Goal: Obtain resource: Obtain resource

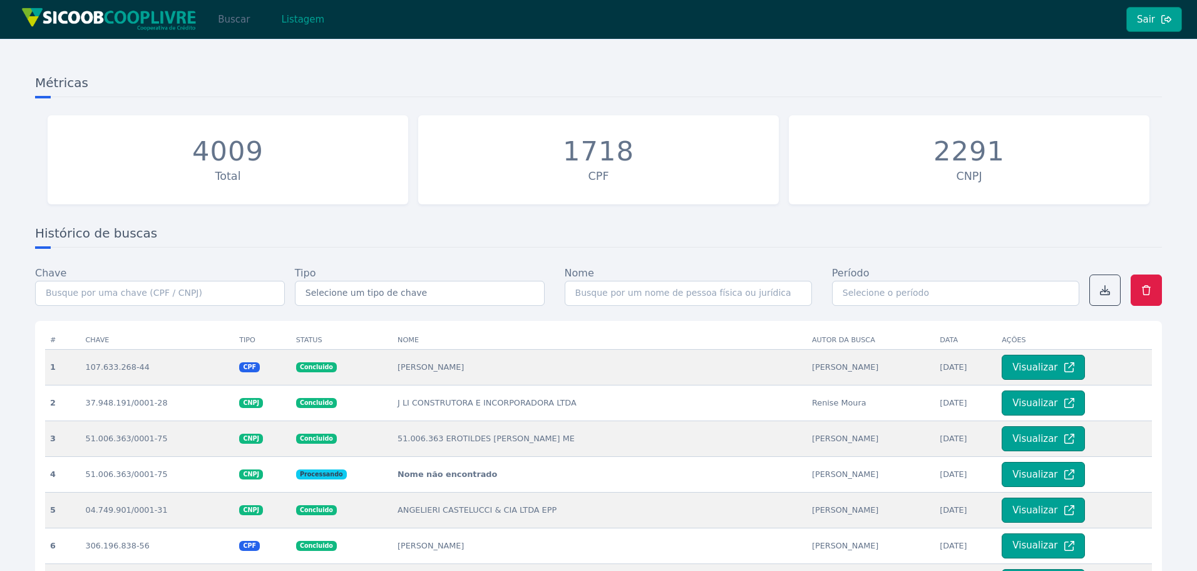
click at [237, 23] on button "Buscar" at bounding box center [233, 19] width 53 height 25
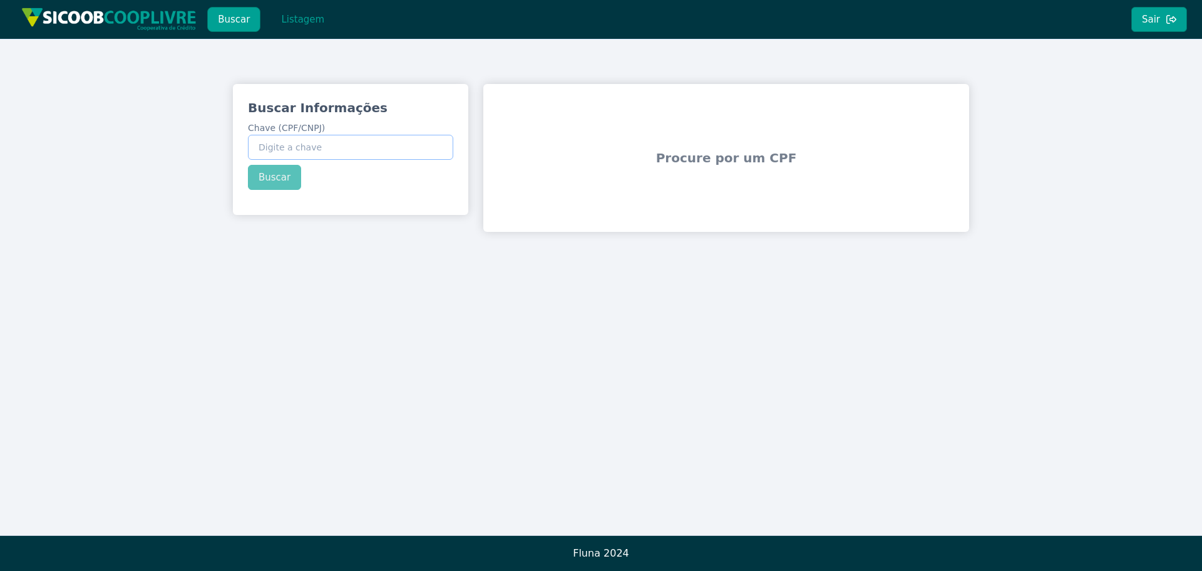
click at [337, 145] on input "Chave (CPF/CNPJ)" at bounding box center [350, 147] width 205 height 25
paste input "43.699.498/0001-35"
type input "43.699.498/0001-35"
click at [273, 172] on div "Buscar Informações Chave (CPF/CNPJ) 43.699.498/0001-35 Buscar" at bounding box center [350, 144] width 235 height 121
click at [273, 172] on button "Buscar" at bounding box center [274, 177] width 53 height 25
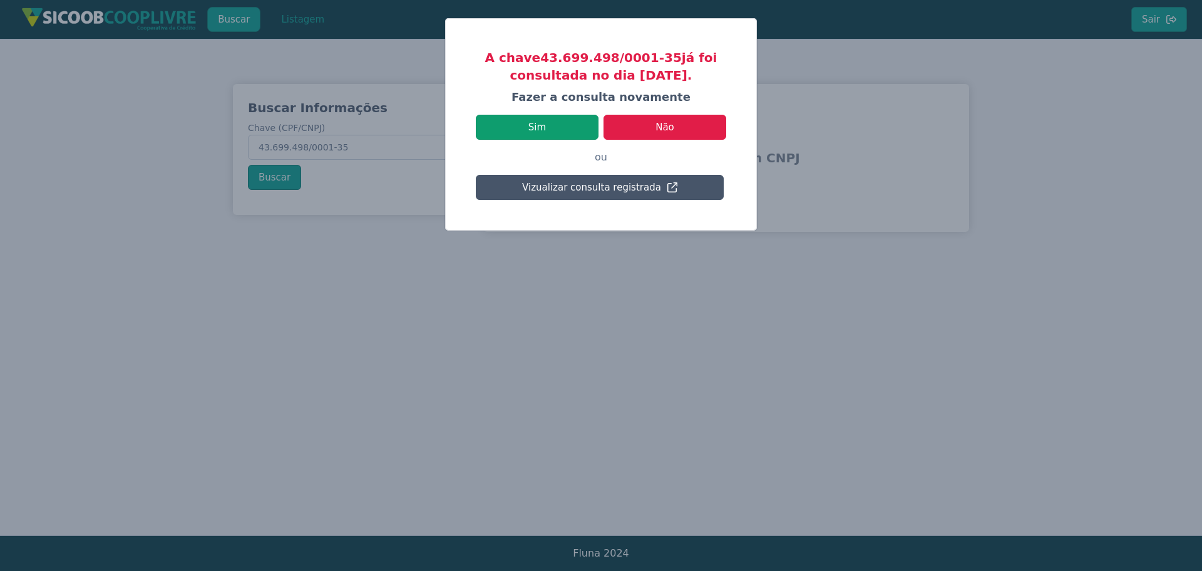
click at [558, 125] on button "Sim" at bounding box center [537, 127] width 123 height 25
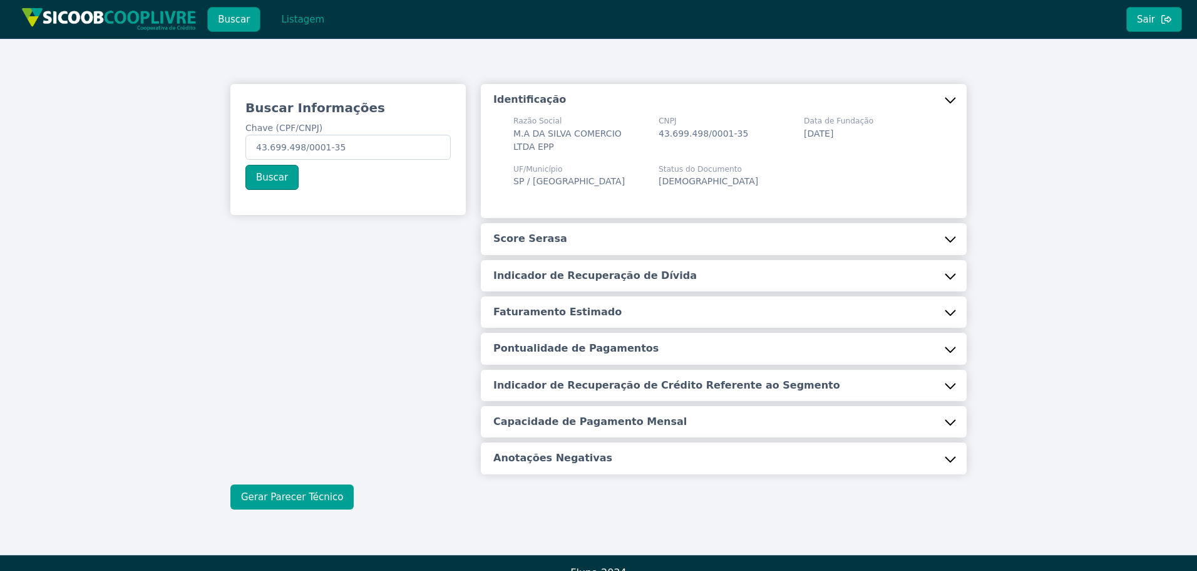
click at [318, 487] on button "Gerar Parecer Técnico" at bounding box center [291, 496] width 123 height 25
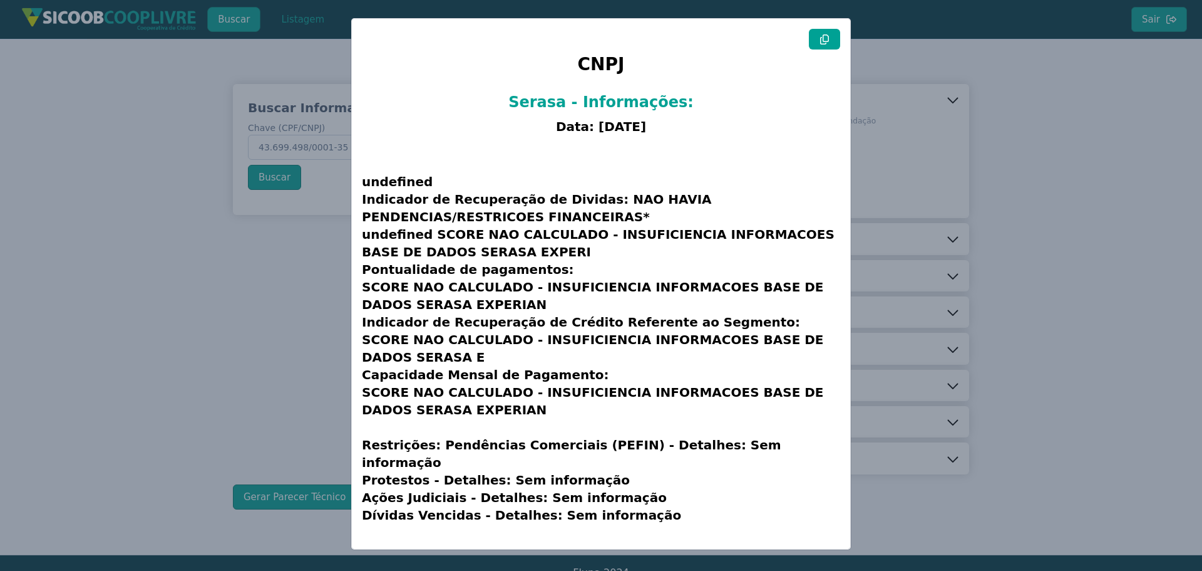
click at [832, 35] on button at bounding box center [824, 39] width 31 height 21
click at [203, 269] on modal-container "CNPJ Serasa - Informações: Data: [DATE] undefined Indicador de Recuperação de D…" at bounding box center [601, 285] width 1202 height 571
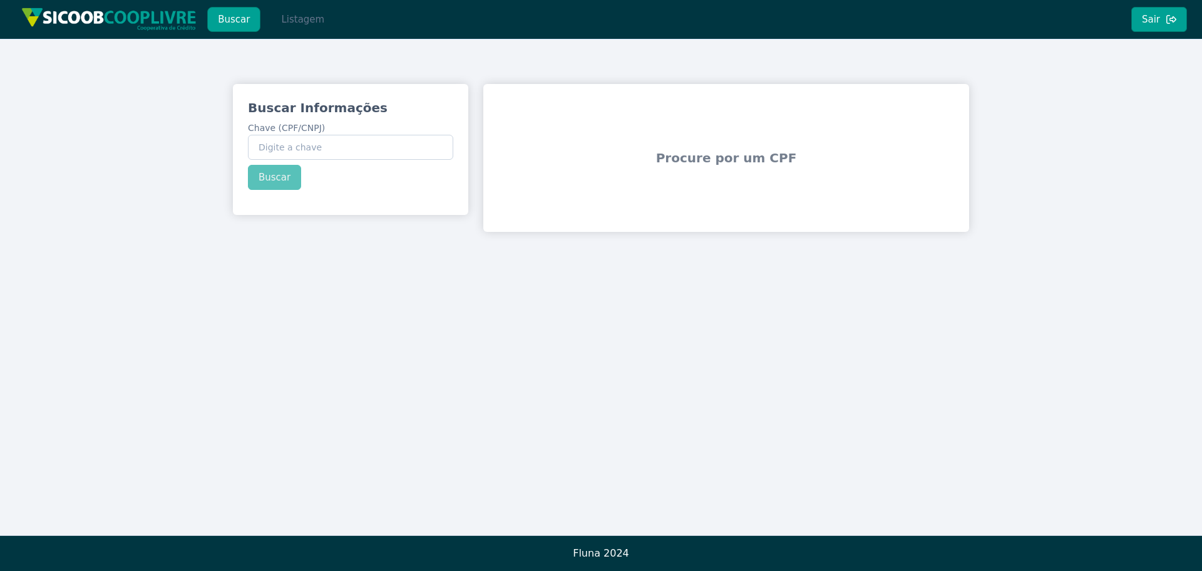
click at [304, 21] on button "Listagem" at bounding box center [303, 19] width 65 height 25
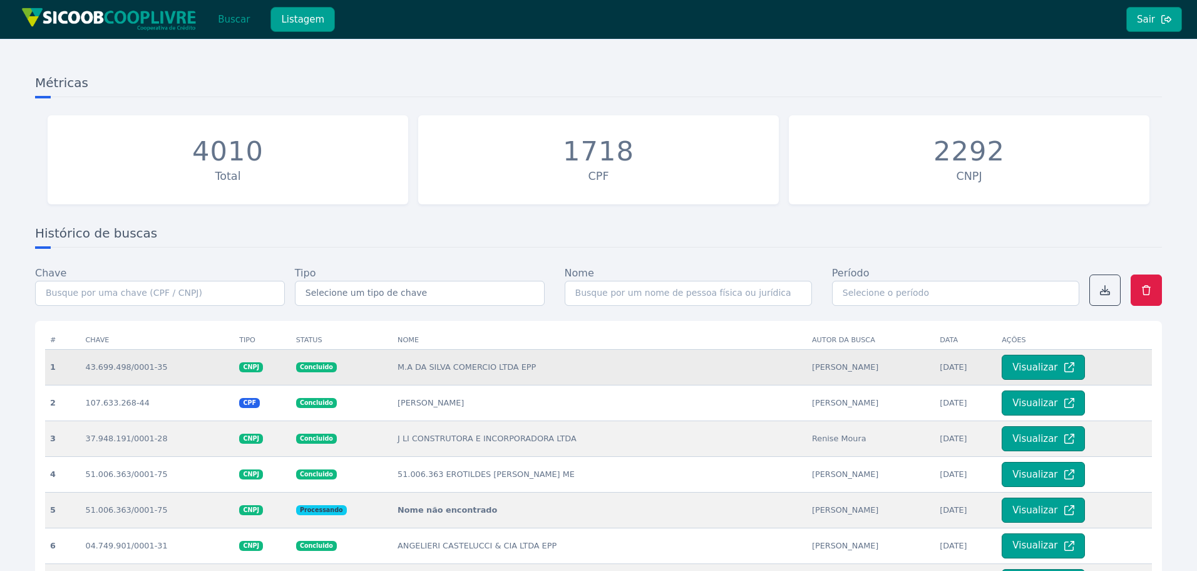
click at [414, 370] on td "M.A DA SILVA COMERCIO LTDA EPP" at bounding box center [600, 367] width 415 height 36
click at [1032, 366] on button "Visualizar" at bounding box center [1043, 366] width 83 height 25
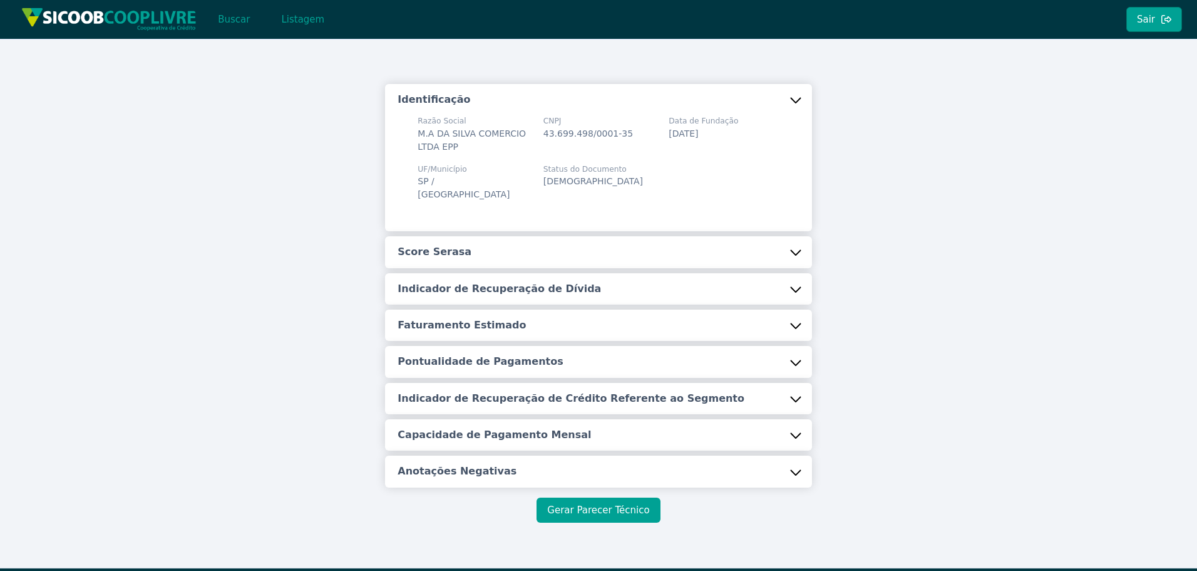
click at [602, 499] on button "Gerar Parecer Técnico" at bounding box center [598, 509] width 123 height 25
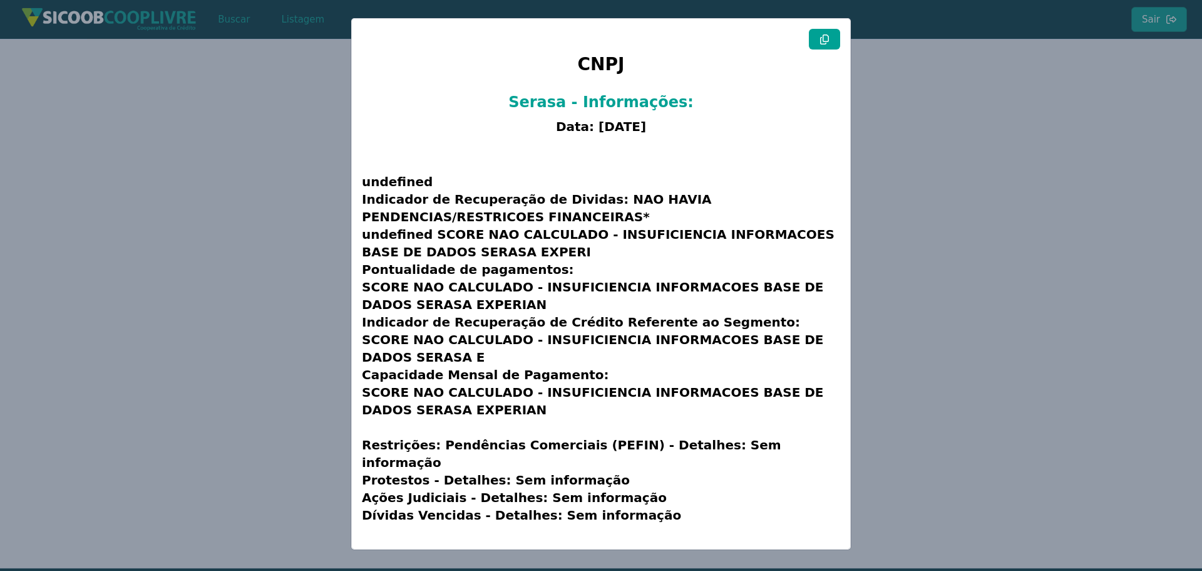
click at [257, 232] on modal-container "CNPJ Serasa - Informações: Data: [DATE] undefined Indicador de Recuperação de D…" at bounding box center [601, 285] width 1202 height 571
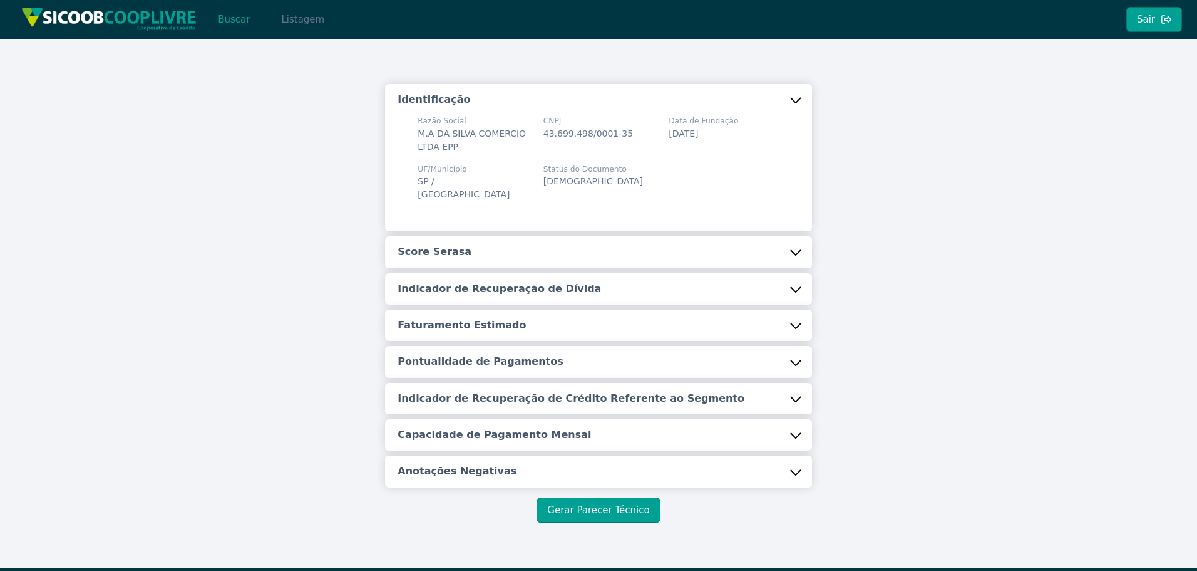
click at [287, 30] on button "Listagem" at bounding box center [303, 19] width 65 height 25
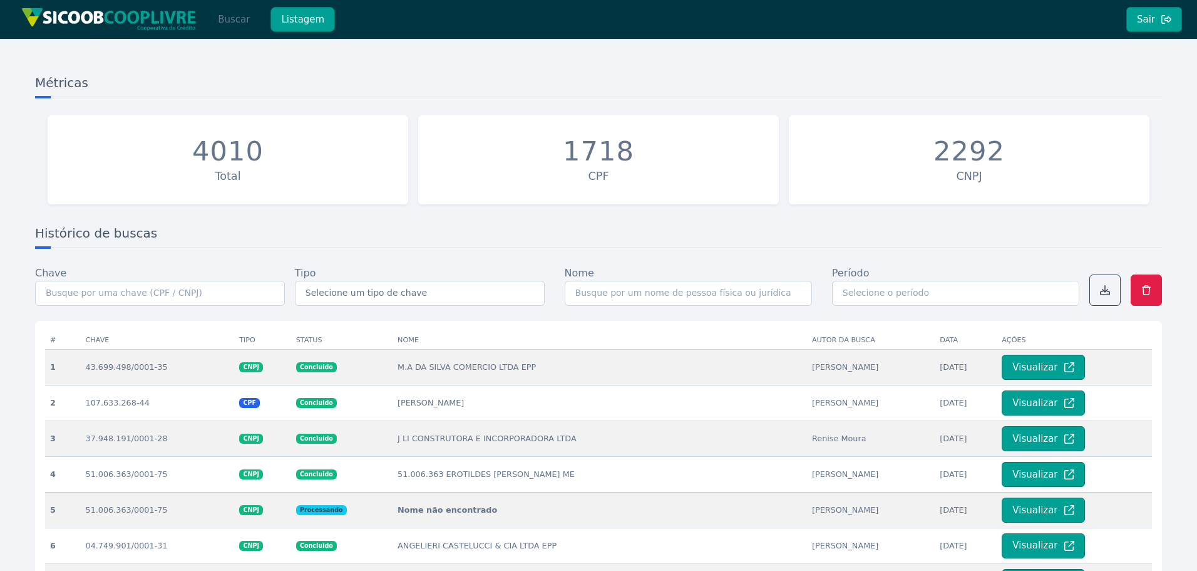
click at [234, 21] on button "Buscar" at bounding box center [233, 19] width 53 height 25
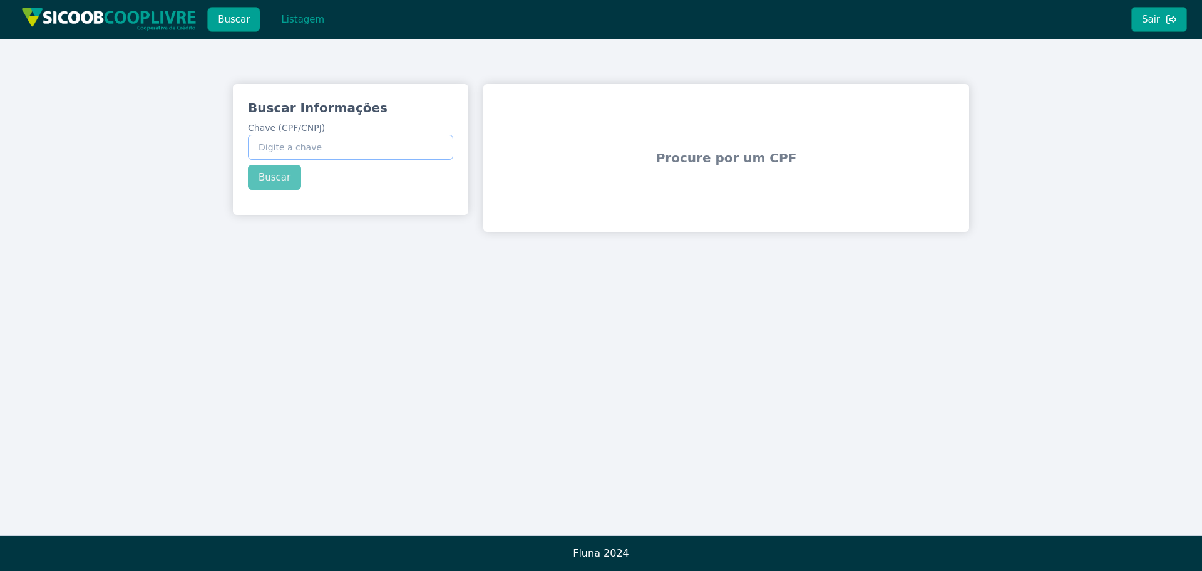
click at [314, 142] on input "Chave (CPF/CNPJ)" at bounding box center [350, 147] width 205 height 25
paste input "43.699.498/0001-35"
type input "43.699.498/0001-35"
click at [279, 181] on button "Buscar" at bounding box center [274, 177] width 53 height 25
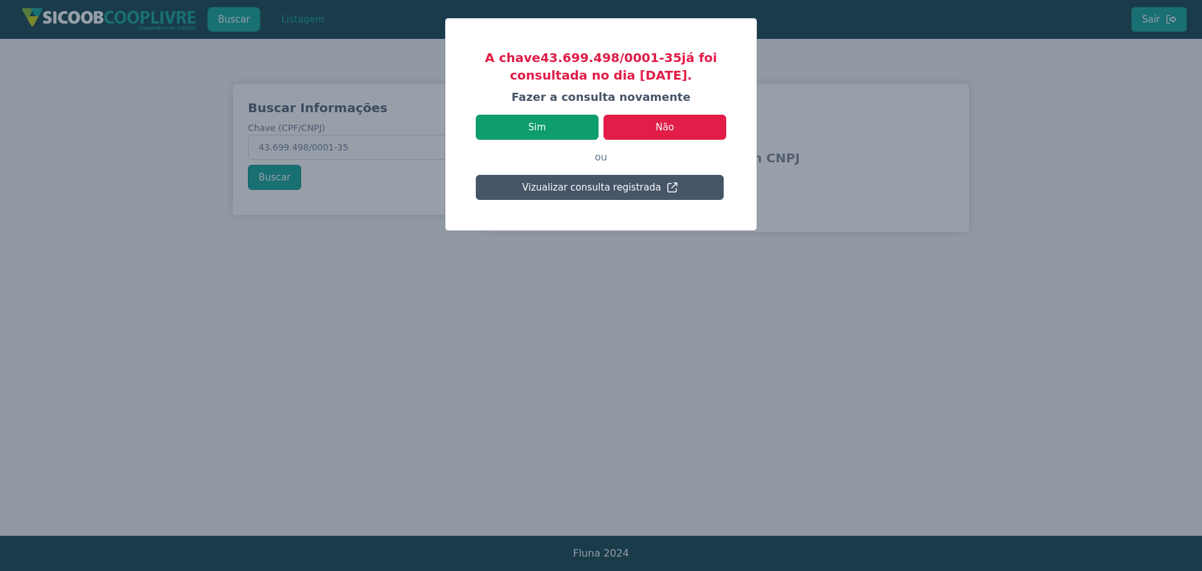
click at [551, 125] on button "Sim" at bounding box center [537, 127] width 123 height 25
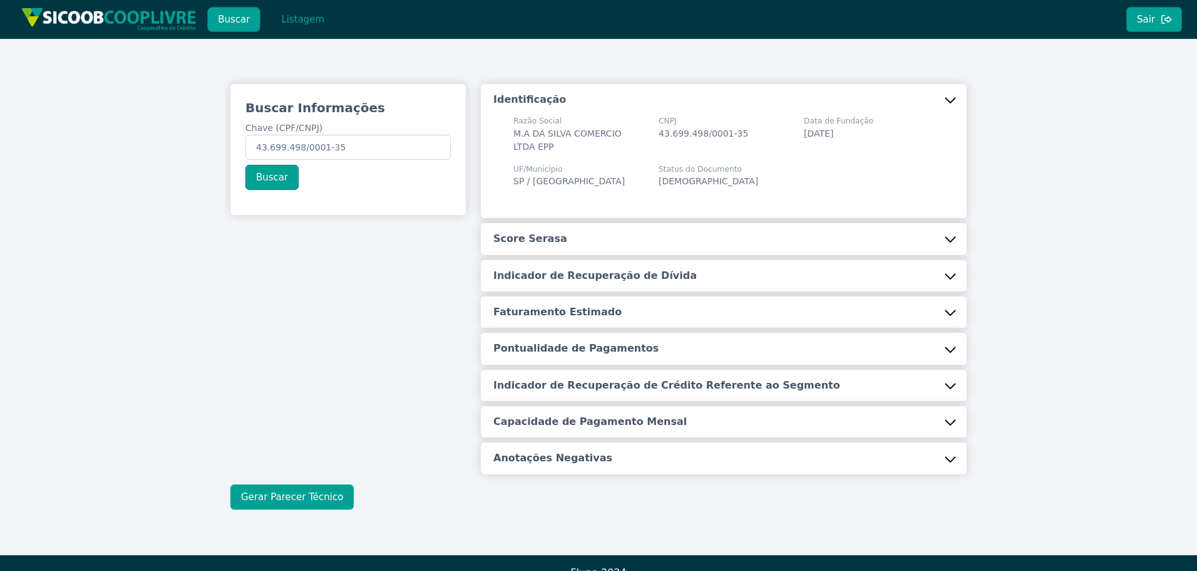
click at [297, 494] on button "Gerar Parecer Técnico" at bounding box center [291, 496] width 123 height 25
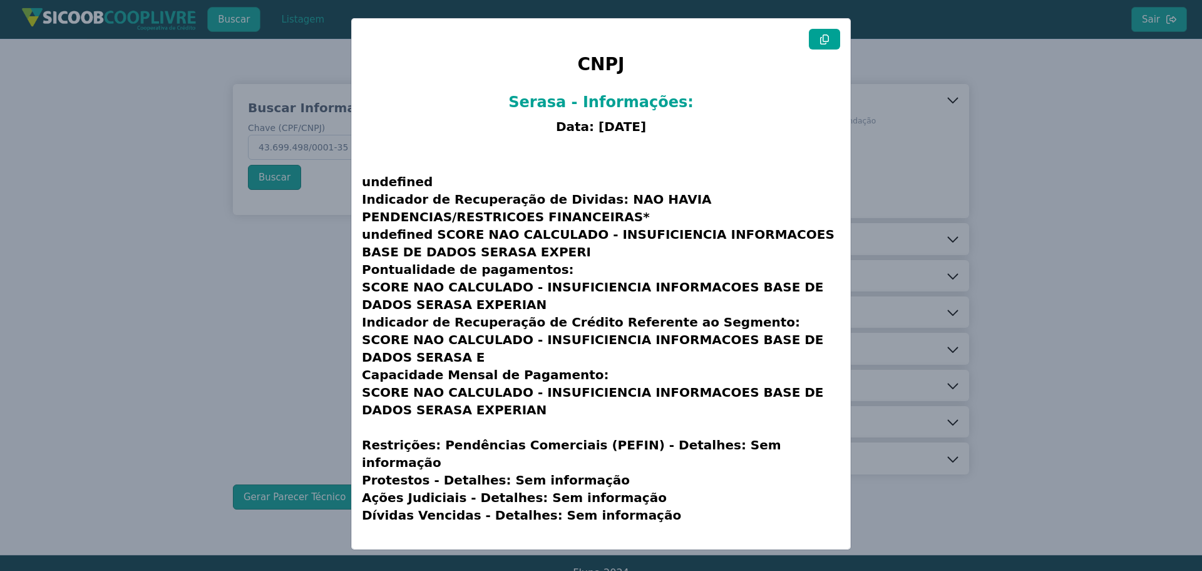
click at [222, 356] on modal-container "CNPJ Serasa - Informações: Data: [DATE] undefined Indicador de Recuperação de D…" at bounding box center [601, 285] width 1202 height 571
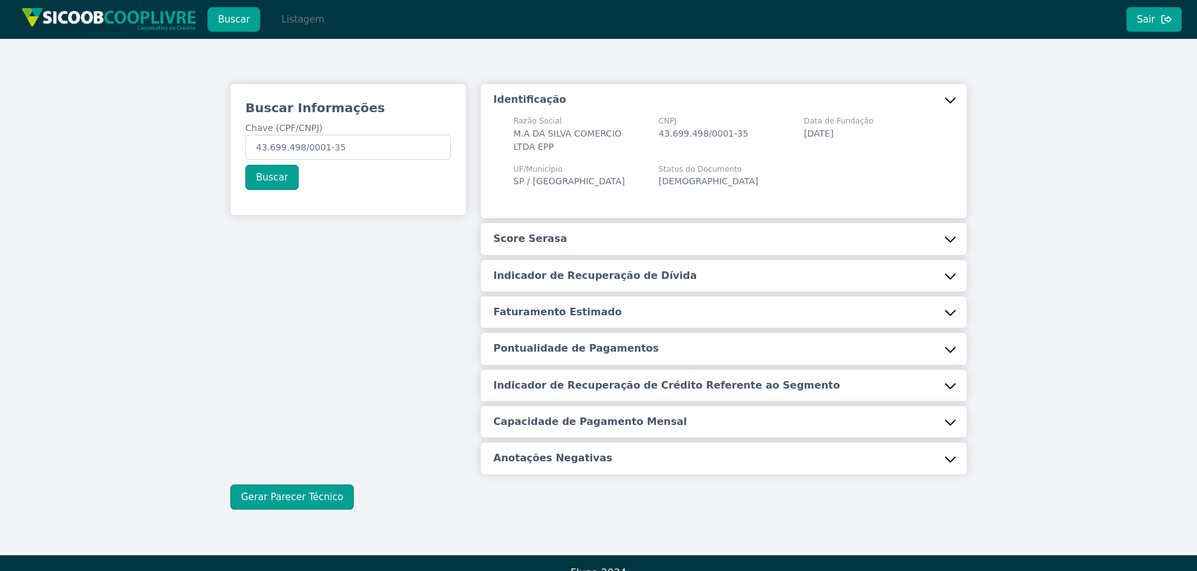
click at [293, 23] on button "Listagem" at bounding box center [303, 19] width 65 height 25
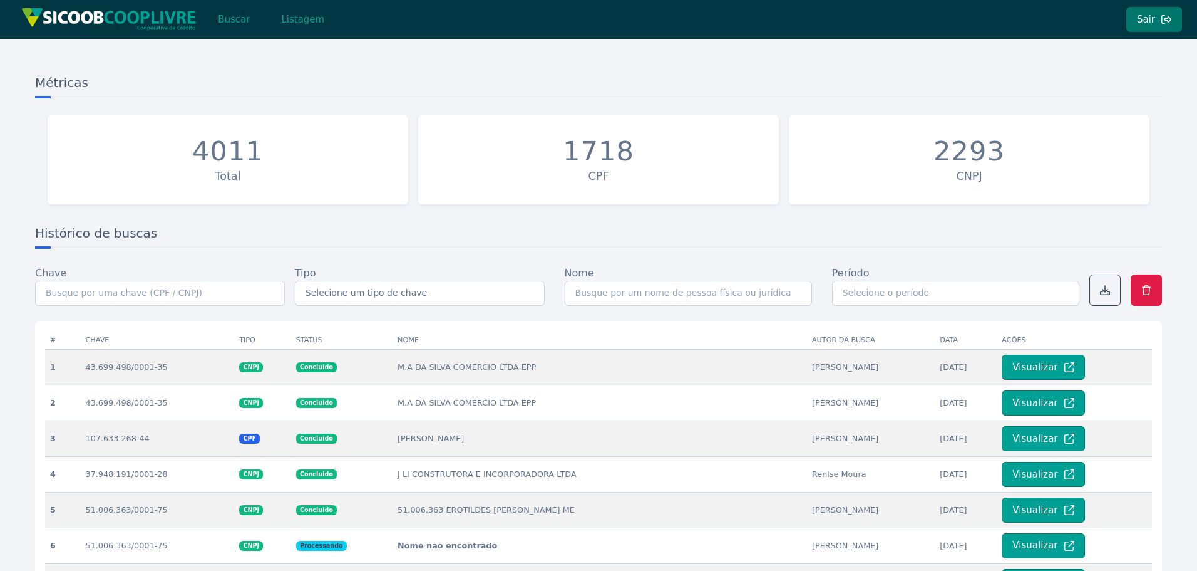
click at [1157, 16] on button "Sair" at bounding box center [1155, 19] width 56 height 25
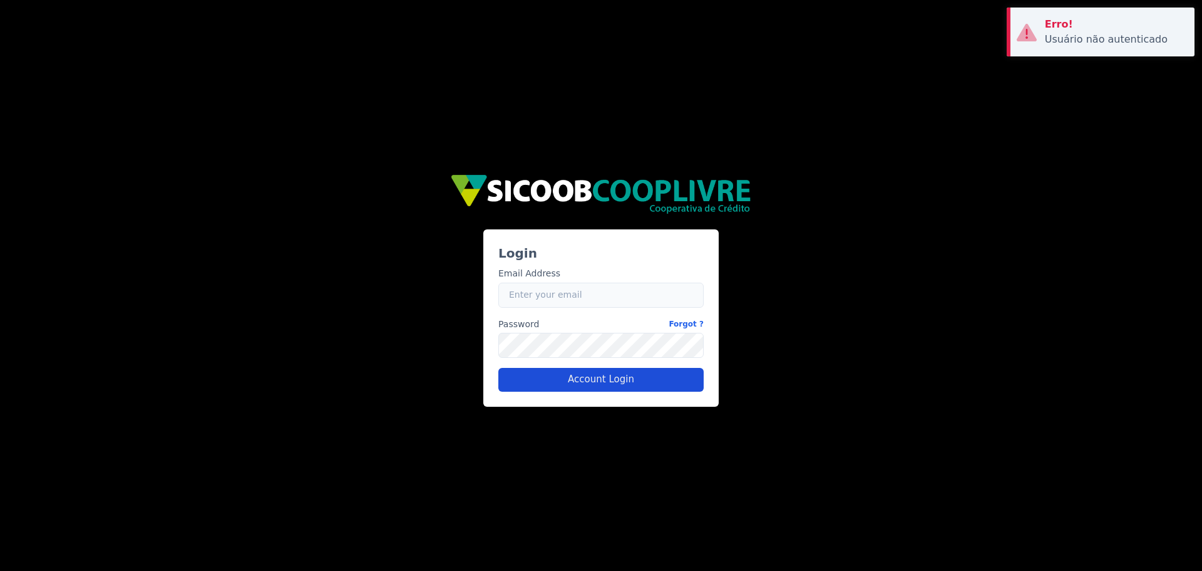
type input "[EMAIL_ADDRESS][DOMAIN_NAME]"
click at [574, 383] on button "Account Login" at bounding box center [601, 380] width 205 height 24
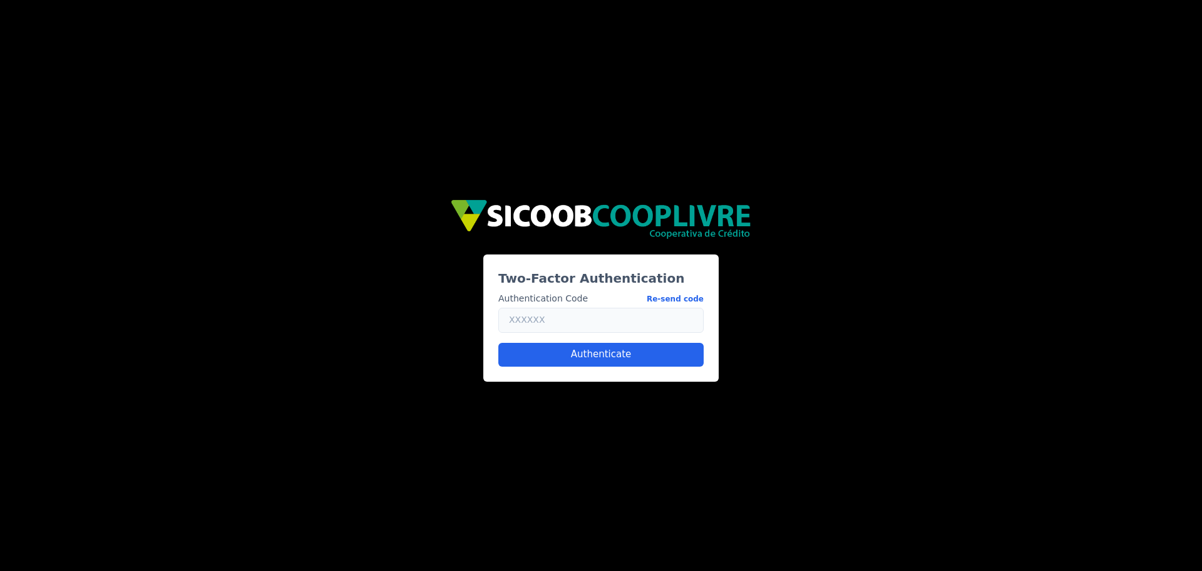
click at [587, 326] on input "text" at bounding box center [601, 320] width 205 height 25
click at [680, 299] on button "Re-send code" at bounding box center [675, 298] width 57 height 13
click at [588, 321] on input "text" at bounding box center [601, 320] width 205 height 25
click at [688, 300] on button "Re-send code" at bounding box center [675, 298] width 57 height 13
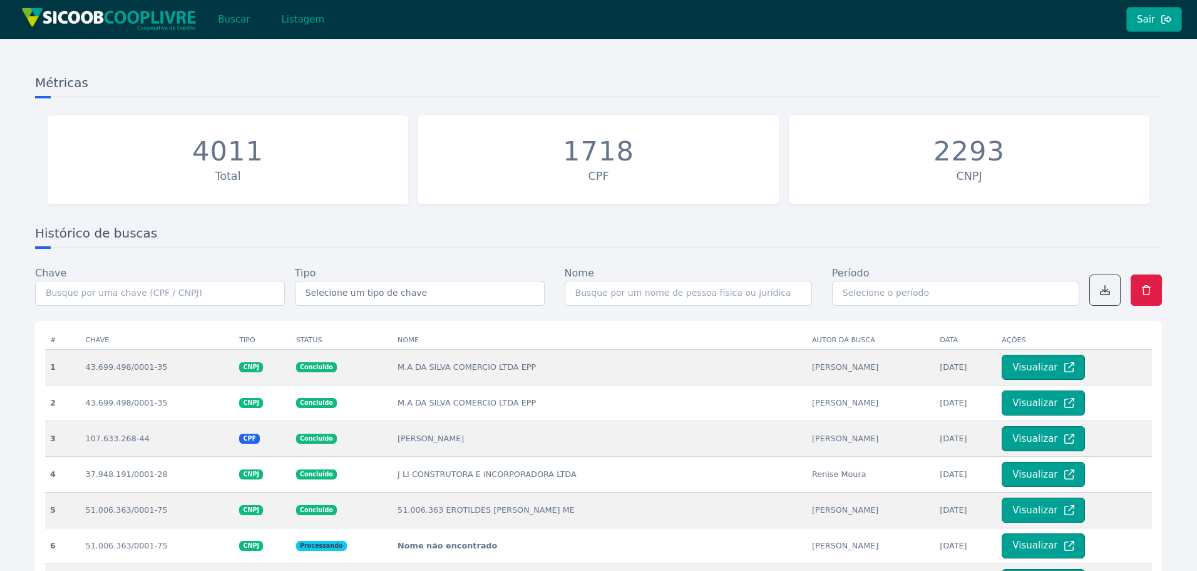
scroll to position [63, 0]
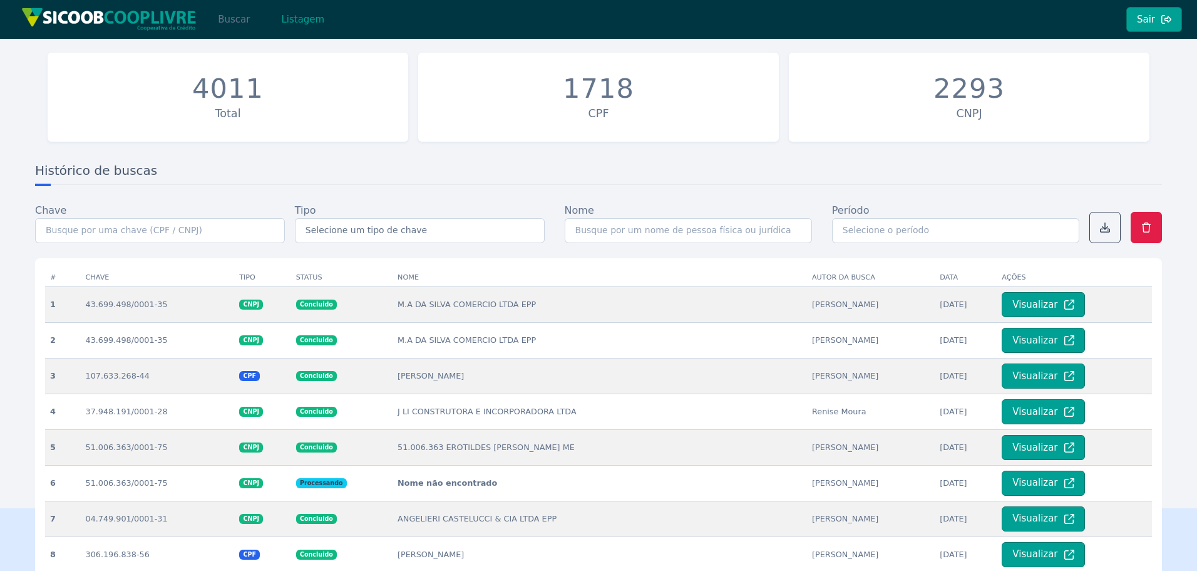
click at [230, 21] on button "Buscar" at bounding box center [233, 19] width 53 height 25
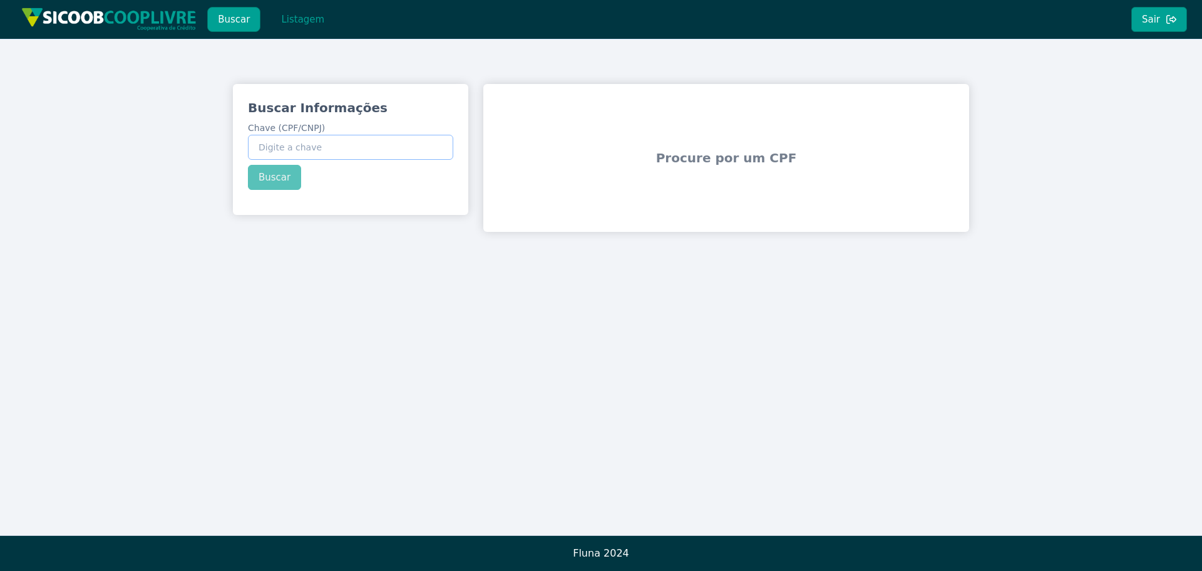
paste input "342.759.818-71"
type input "342.759.818-71"
click at [271, 177] on button "Buscar" at bounding box center [274, 177] width 53 height 25
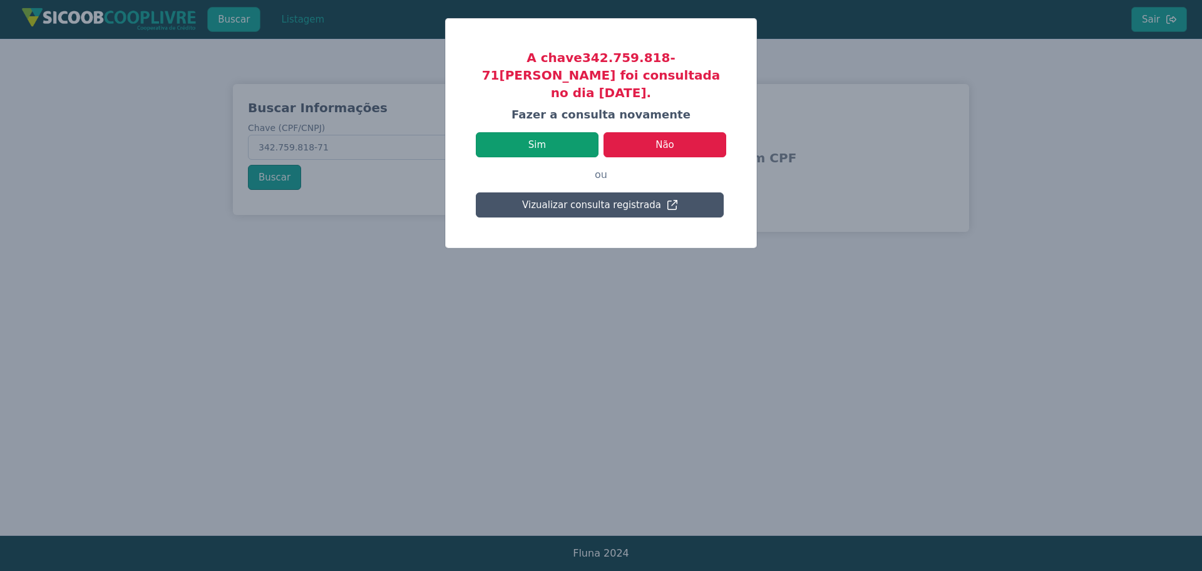
click at [550, 132] on button "Sim" at bounding box center [537, 144] width 123 height 25
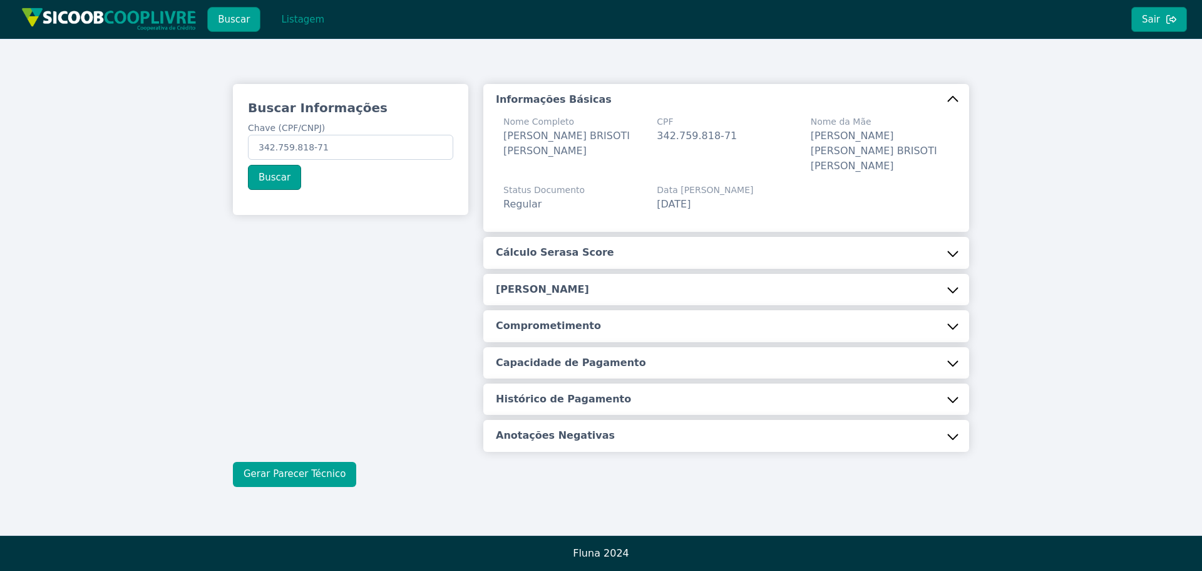
click at [296, 462] on button "Gerar Parecer Técnico" at bounding box center [294, 474] width 123 height 25
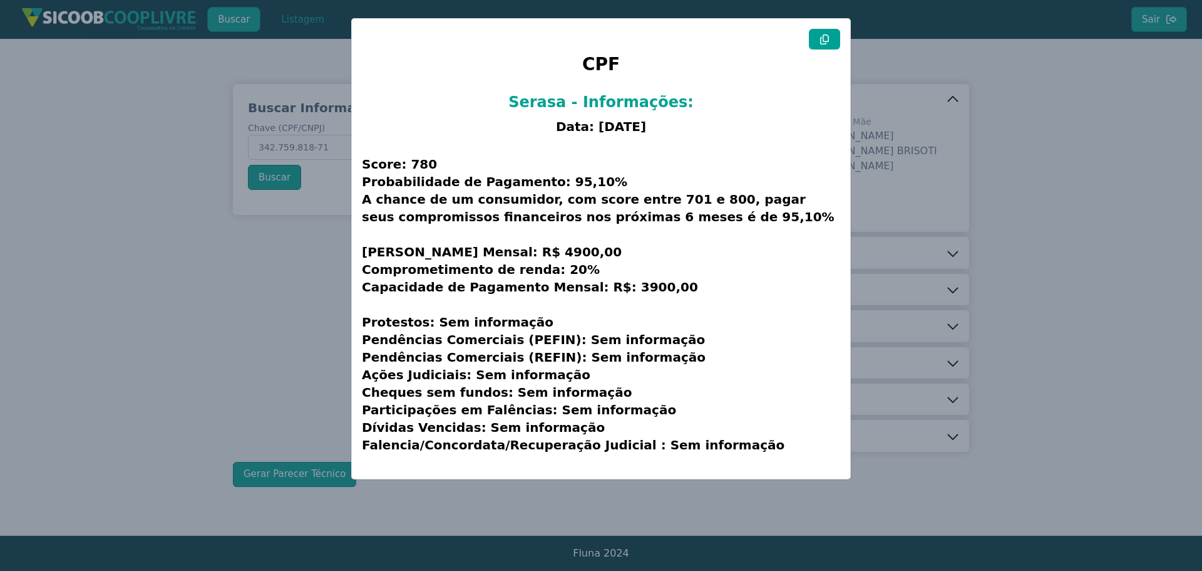
click at [829, 34] on icon at bounding box center [825, 39] width 10 height 10
click at [266, 272] on modal-container "CPF Serasa - Informações: Data: [DATE] Score: 780 Probabilidade de Pagamento: 9…" at bounding box center [601, 285] width 1202 height 571
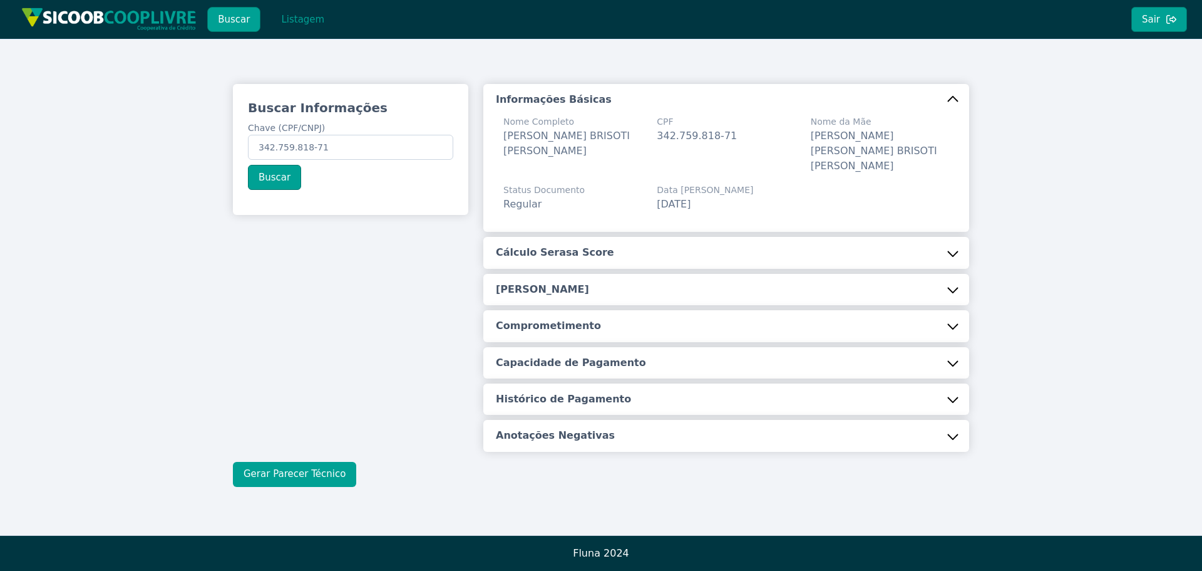
click at [303, 462] on button "Gerar Parecer Técnico" at bounding box center [294, 474] width 123 height 25
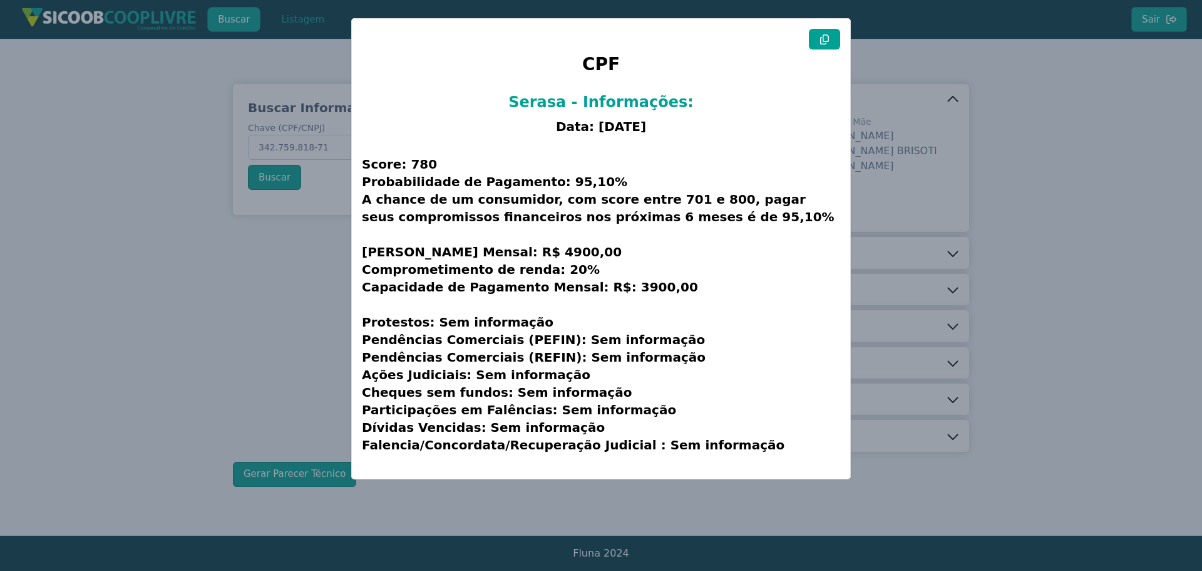
click at [926, 68] on modal-container "CPF Serasa - Informações: Data: [DATE] Score: 780 Probabilidade de Pagamento: 9…" at bounding box center [601, 285] width 1202 height 571
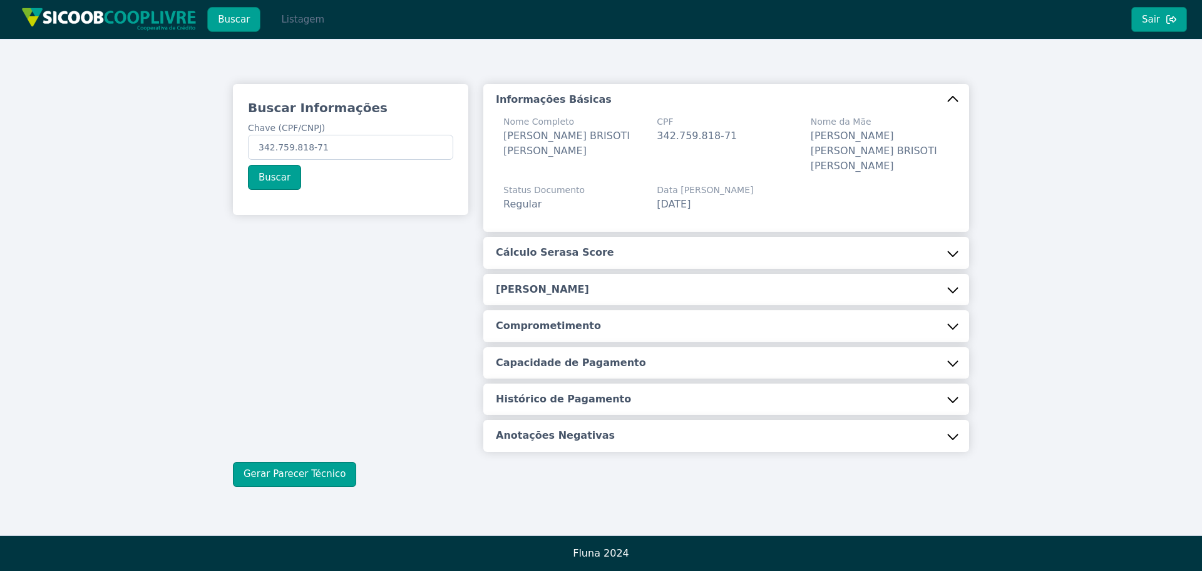
click at [305, 16] on button "Listagem" at bounding box center [303, 19] width 65 height 25
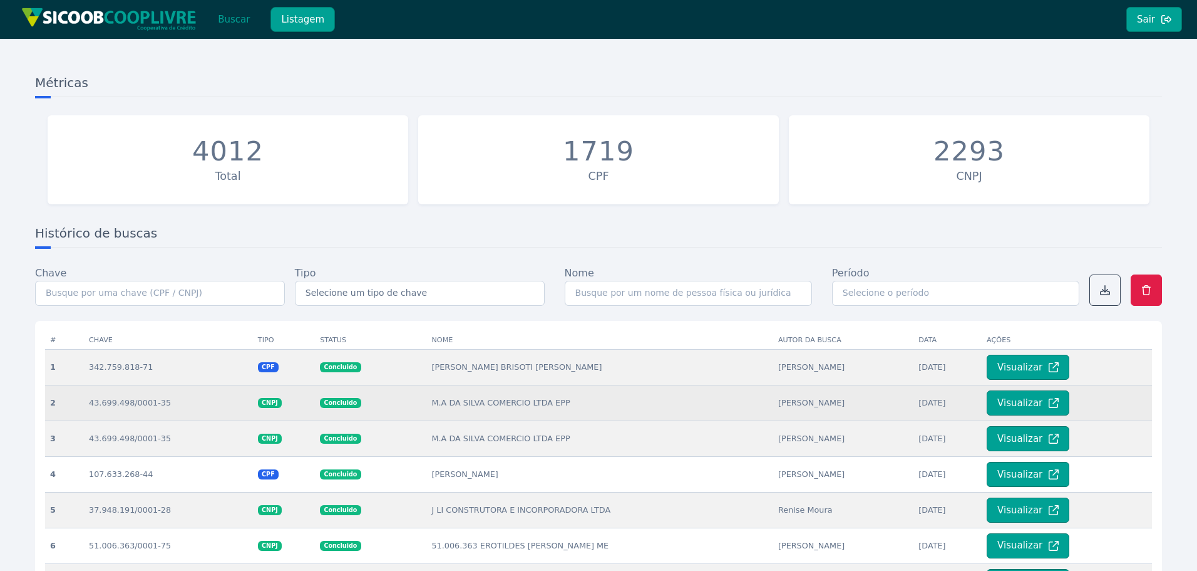
click at [430, 406] on td "M.A DA SILVA COMERCIO LTDA EPP" at bounding box center [599, 403] width 346 height 36
click at [1016, 401] on button "Visualizar" at bounding box center [1028, 402] width 83 height 25
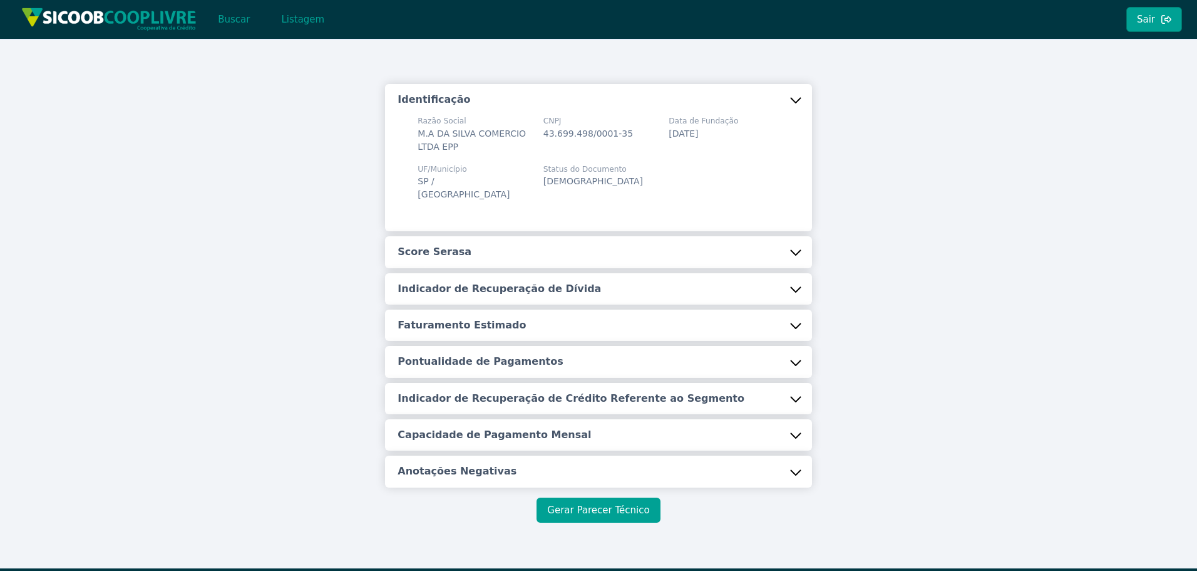
click at [619, 497] on button "Gerar Parecer Técnico" at bounding box center [598, 509] width 123 height 25
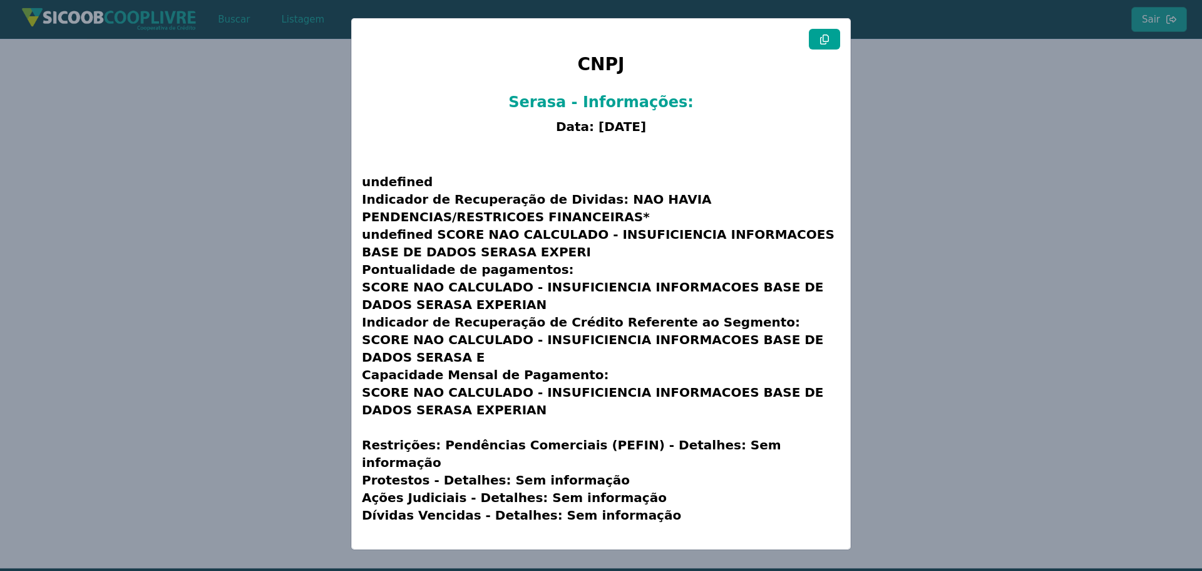
click at [1043, 144] on modal-container "CNPJ Serasa - Informações: Data: [DATE] undefined Indicador de Recuperação de D…" at bounding box center [601, 285] width 1202 height 571
